Goal: Navigation & Orientation: Find specific page/section

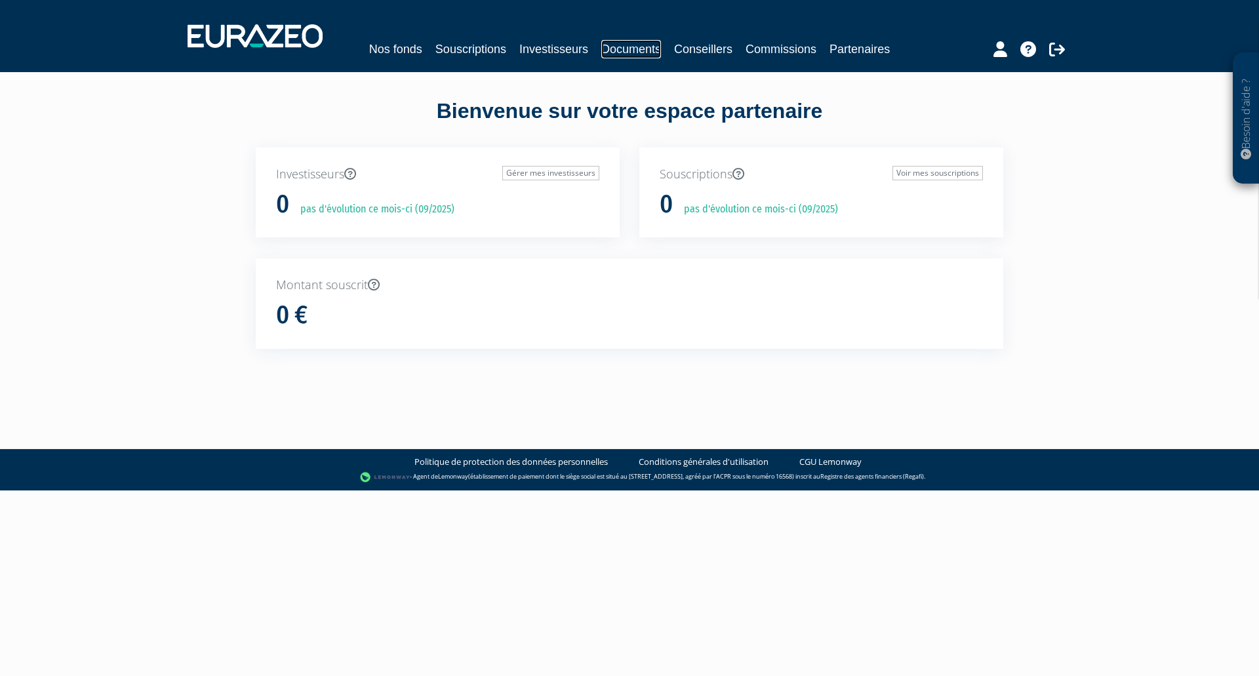
click at [639, 45] on link "Documents" at bounding box center [631, 49] width 60 height 18
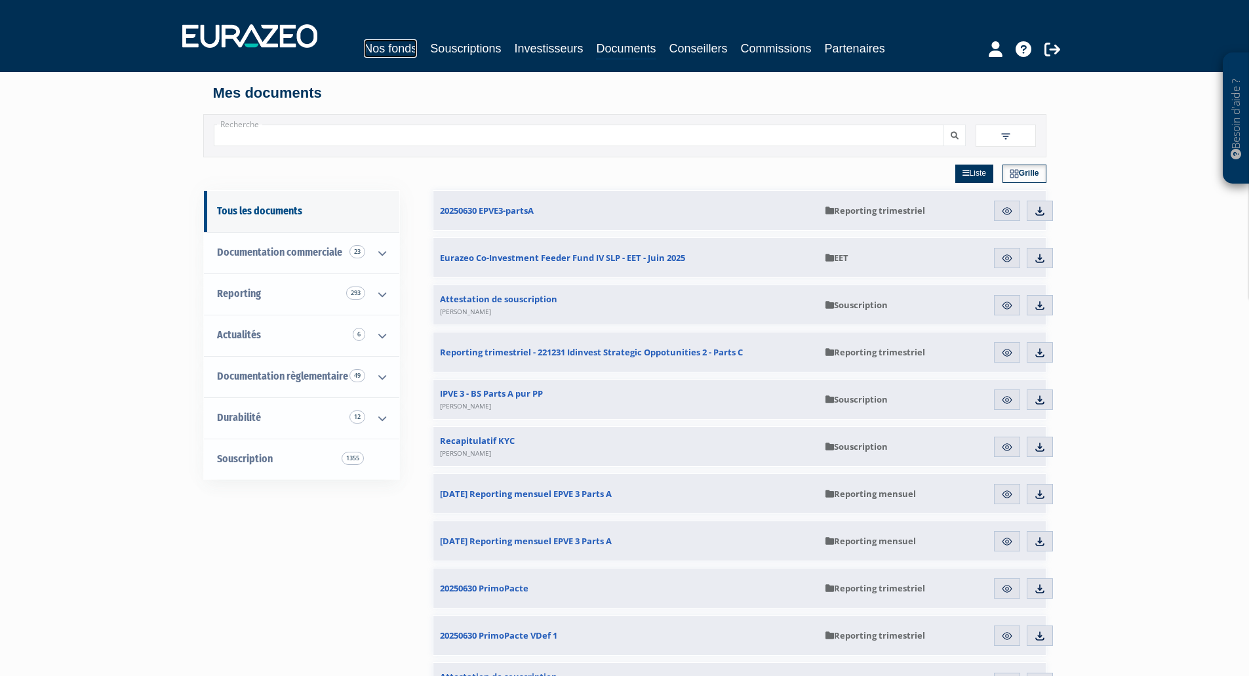
click at [396, 52] on link "Nos fonds" at bounding box center [390, 48] width 53 height 18
